Goal: Task Accomplishment & Management: Use online tool/utility

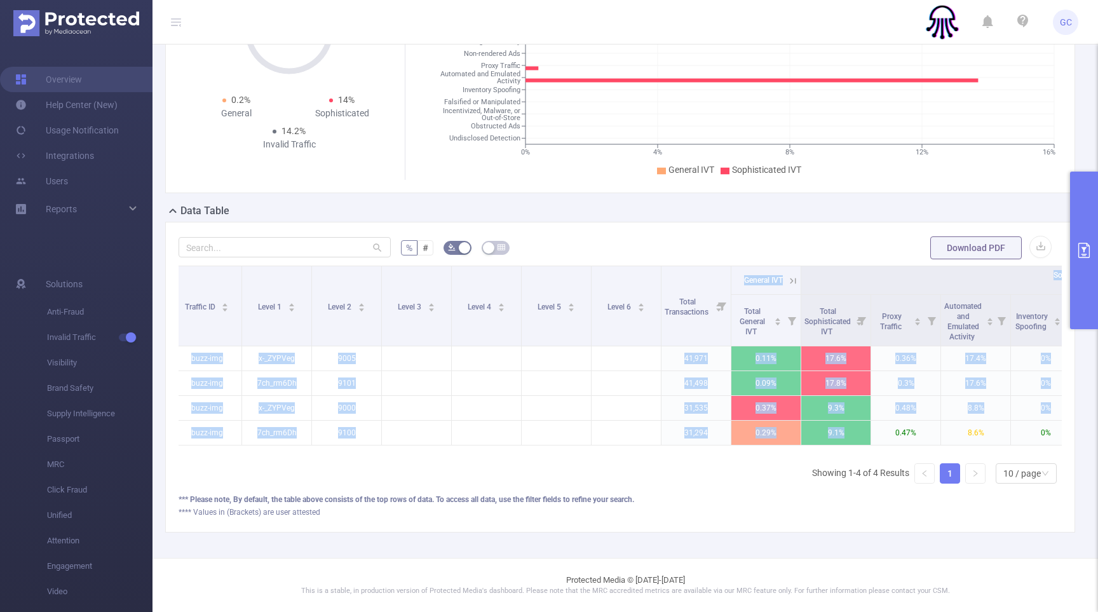
scroll to position [148, 0]
click at [1085, 252] on icon "primary" at bounding box center [1084, 250] width 15 height 15
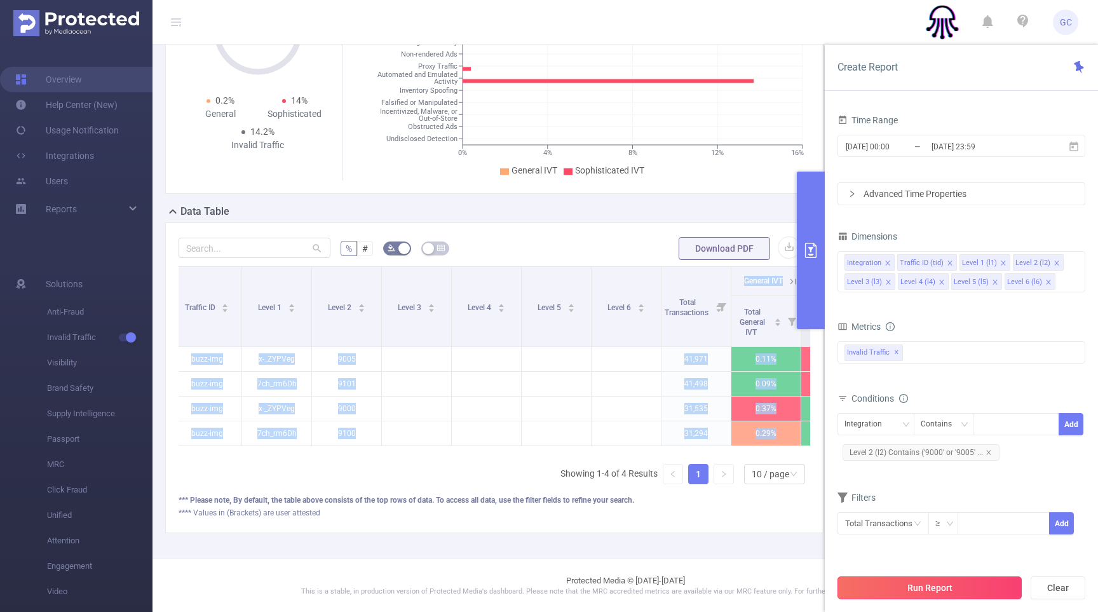
click at [938, 590] on button "Run Report" at bounding box center [930, 587] width 184 height 23
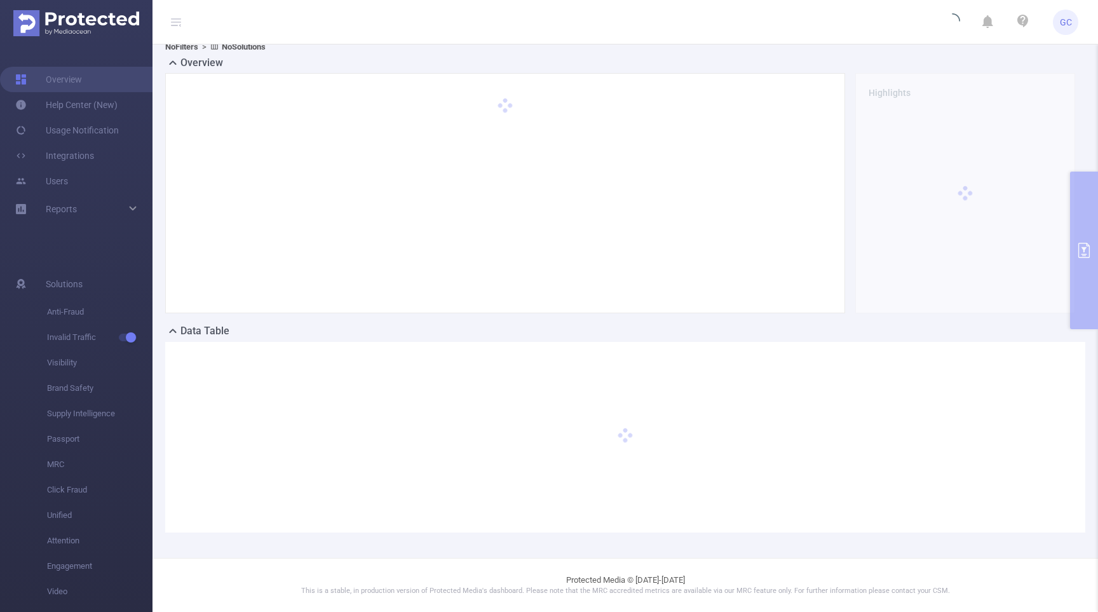
scroll to position [28, 0]
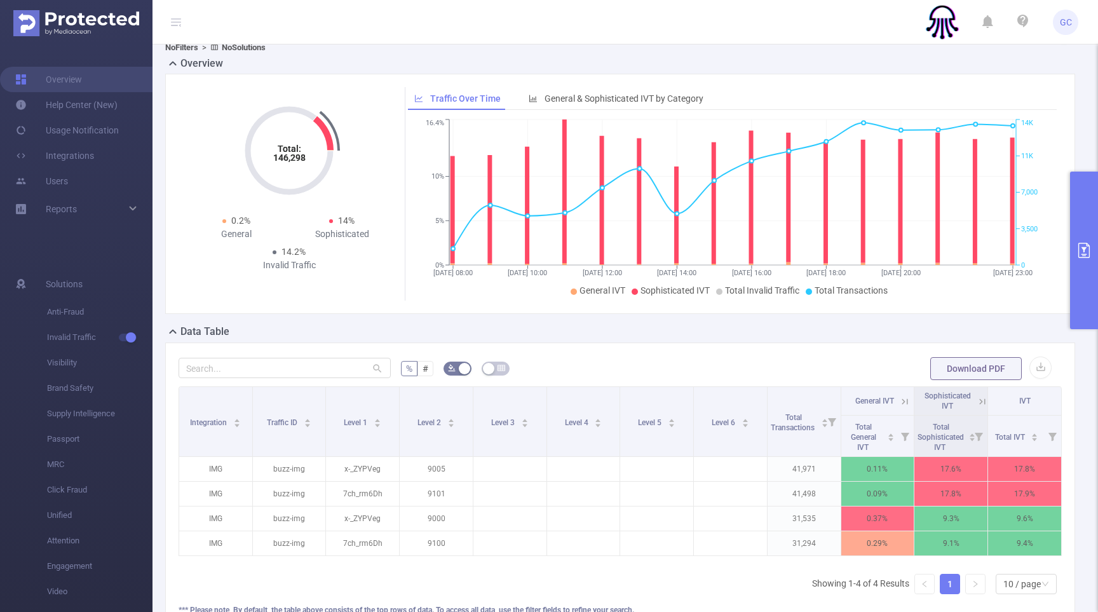
click at [1081, 250] on icon "primary" at bounding box center [1084, 250] width 15 height 15
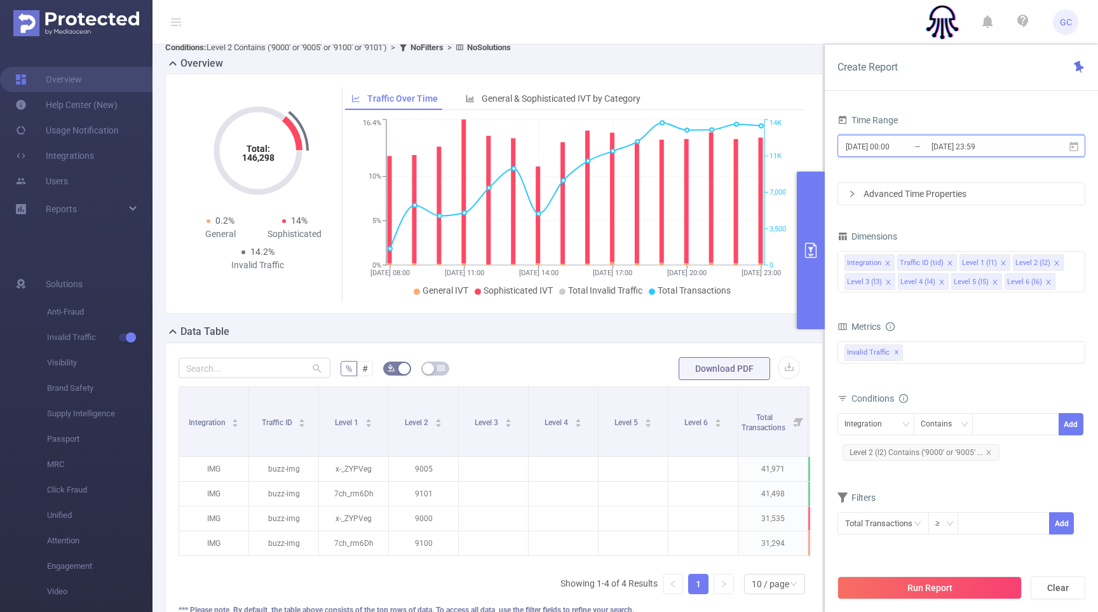
click at [1049, 148] on span "[DATE] 00:00 _ [DATE] 23:59" at bounding box center [962, 146] width 248 height 22
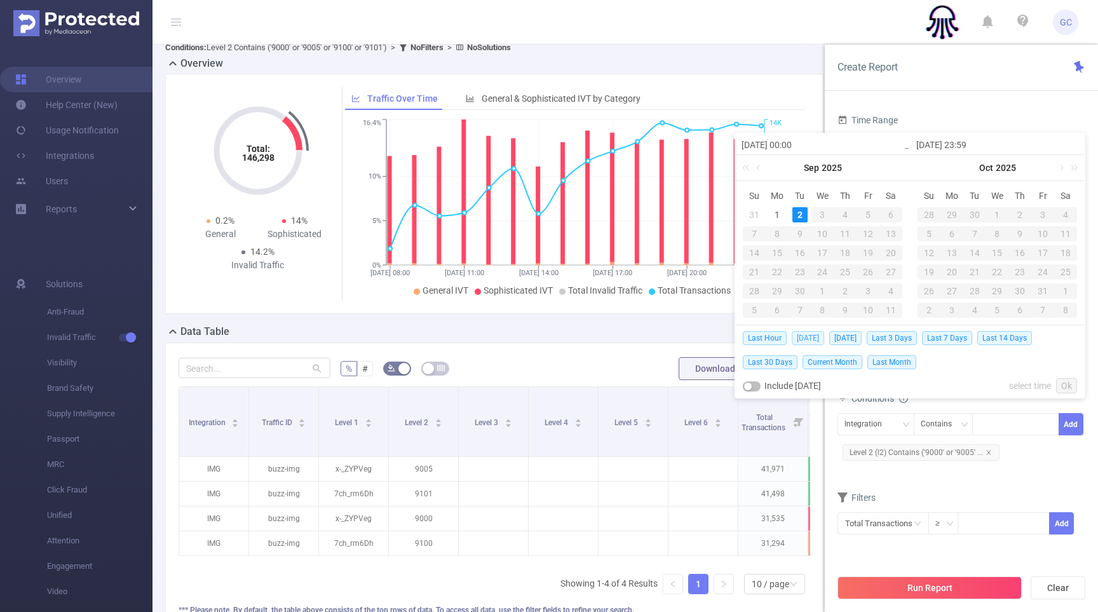
click at [813, 336] on span "[DATE]" at bounding box center [808, 338] width 32 height 14
type input "[DATE] 00:00"
type input "[DATE] 23:59"
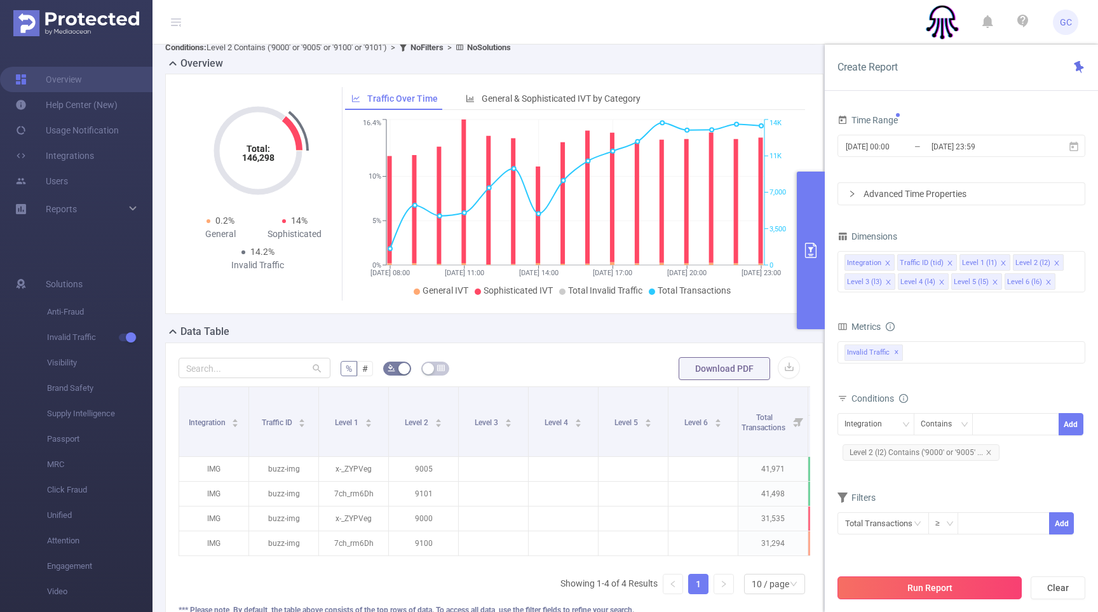
click at [948, 589] on button "Run Report" at bounding box center [930, 587] width 184 height 23
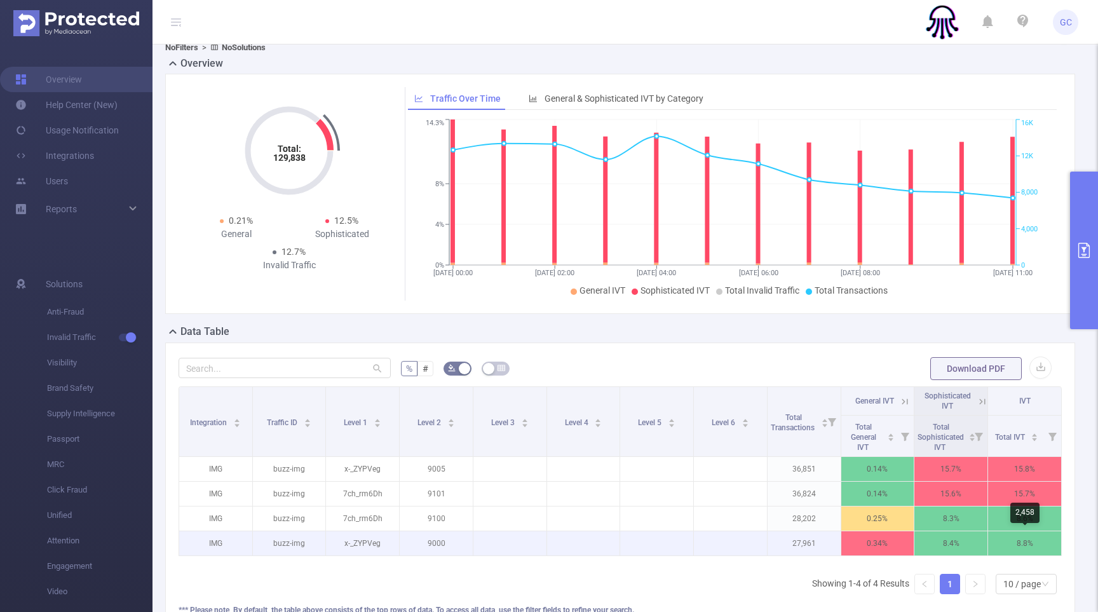
click at [994, 538] on p "8.8%" at bounding box center [1024, 543] width 73 height 24
click at [994, 537] on p "8.8%" at bounding box center [1024, 543] width 73 height 24
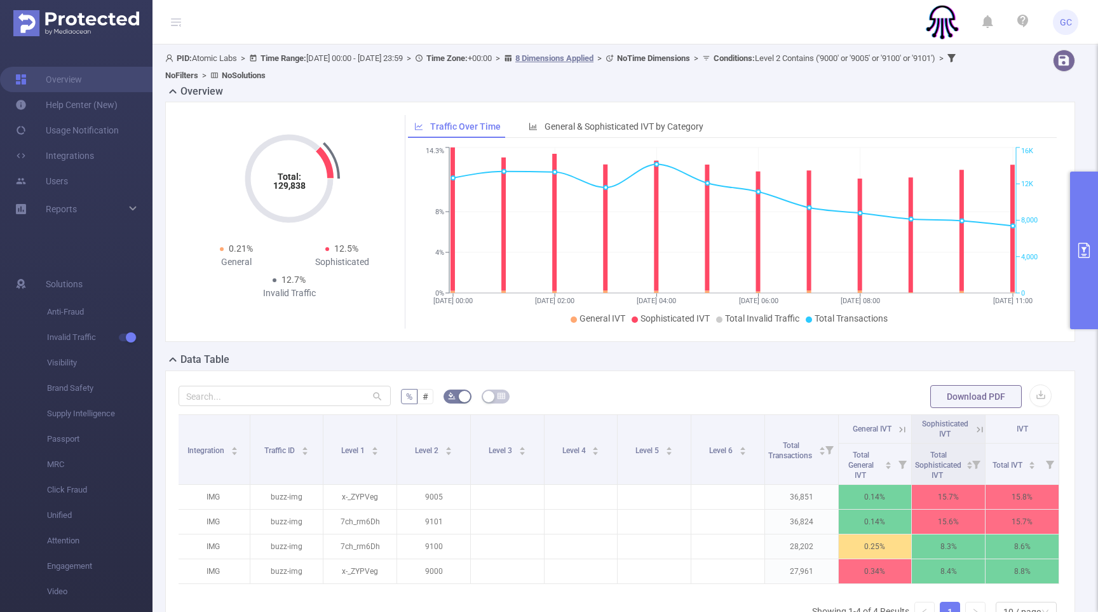
click at [1073, 269] on button "primary" at bounding box center [1084, 251] width 28 height 158
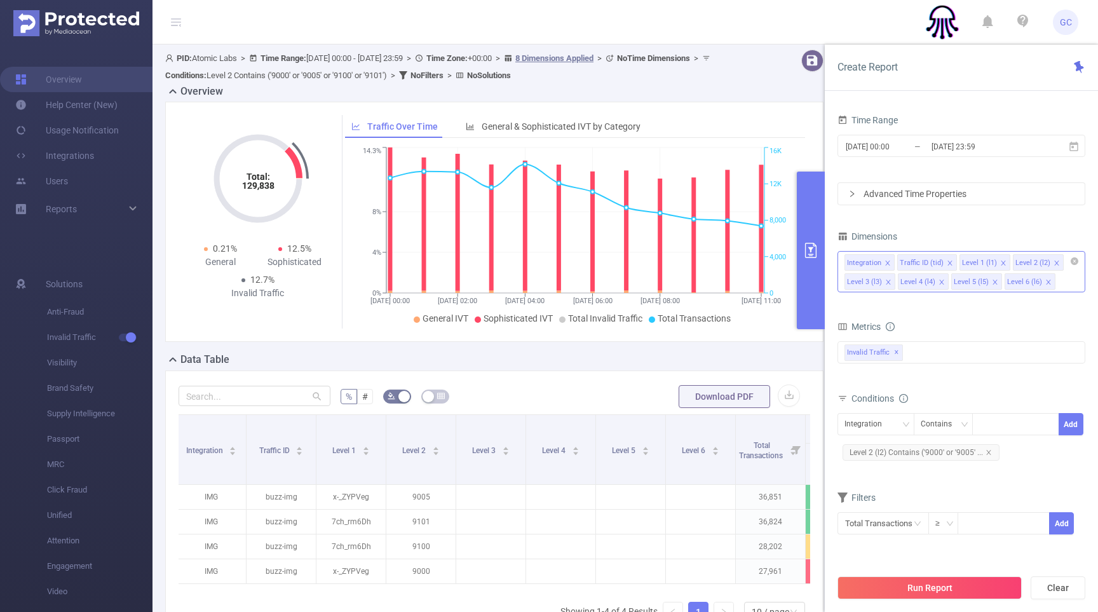
drag, startPoint x: 1028, startPoint y: 268, endPoint x: 1016, endPoint y: 263, distance: 12.9
click at [1016, 263] on div "Level 2 (l2)" at bounding box center [1033, 263] width 35 height 17
click at [1017, 230] on div "Dimensions" at bounding box center [962, 238] width 248 height 21
drag, startPoint x: 988, startPoint y: 242, endPoint x: 979, endPoint y: 243, distance: 8.3
click at [983, 243] on div "Dimensions" at bounding box center [962, 238] width 248 height 21
